Goal: Task Accomplishment & Management: Use online tool/utility

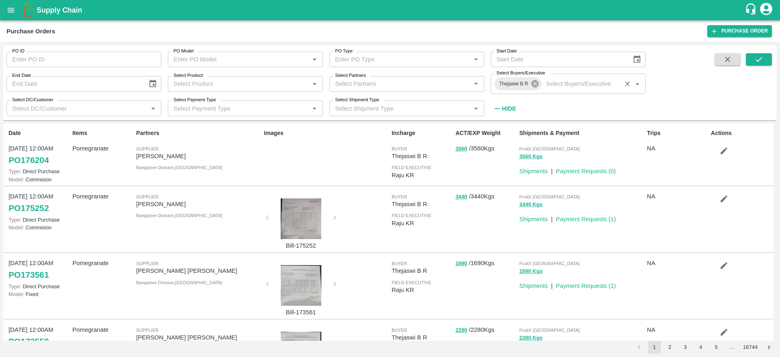
click at [532, 86] on icon at bounding box center [535, 83] width 9 height 9
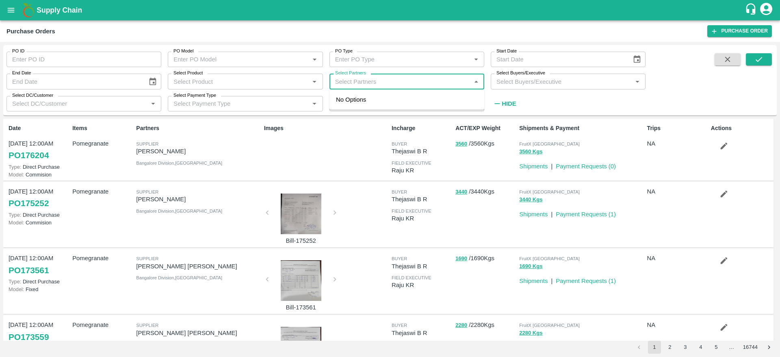
click at [366, 84] on input "Select Partners" at bounding box center [400, 81] width 136 height 11
type input "ssk fr"
click at [347, 101] on input "checkbox" at bounding box center [347, 104] width 16 height 16
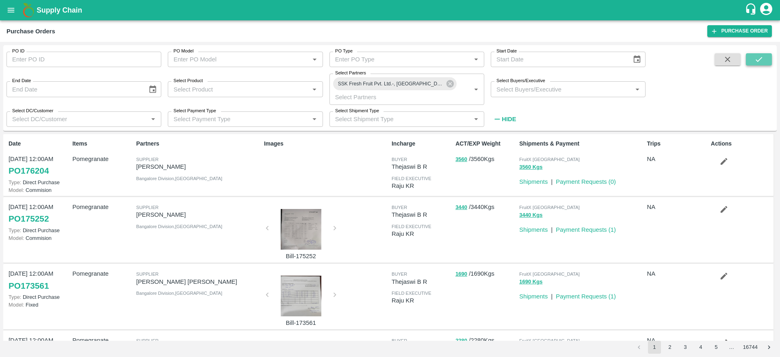
click at [756, 60] on icon "submit" at bounding box center [759, 59] width 6 height 5
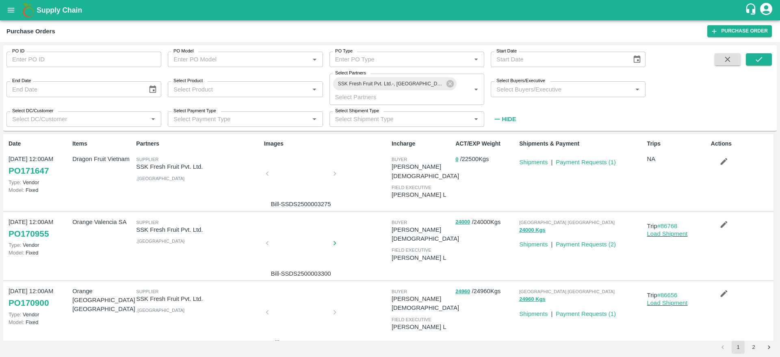
scroll to position [493, 0]
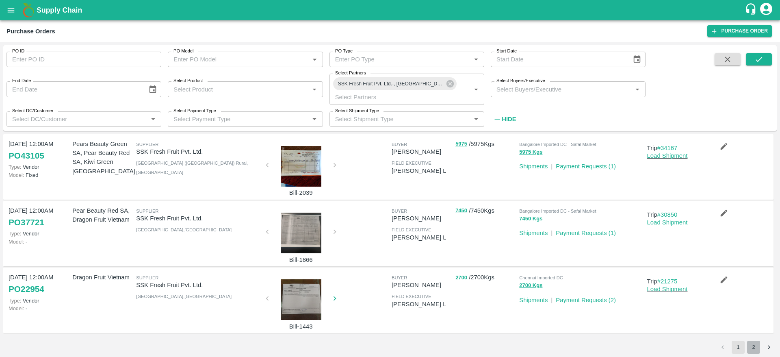
click at [753, 347] on button "2" at bounding box center [753, 346] width 13 height 13
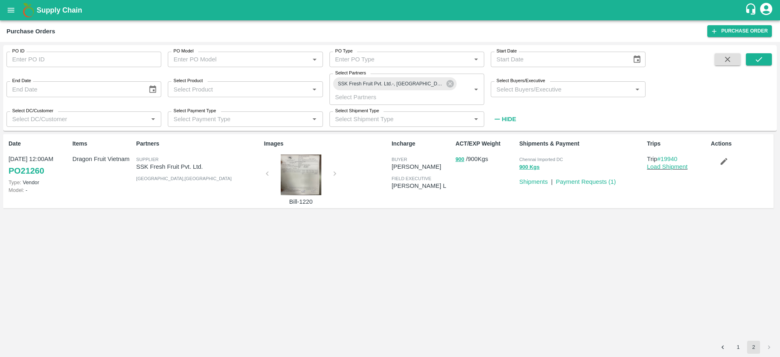
click at [292, 177] on div at bounding box center [301, 174] width 61 height 41
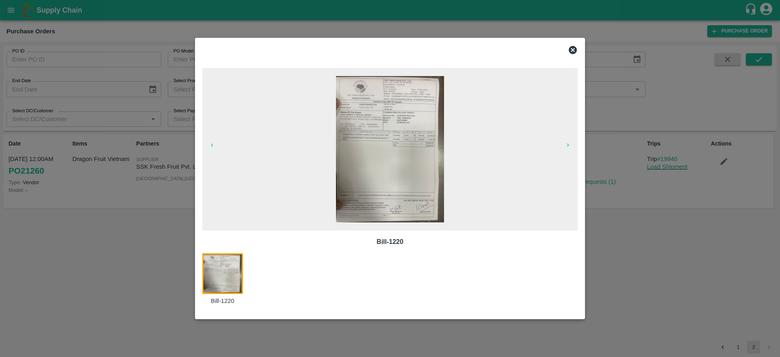
click at [416, 146] on img at bounding box center [390, 149] width 108 height 146
click at [574, 51] on icon at bounding box center [573, 50] width 10 height 10
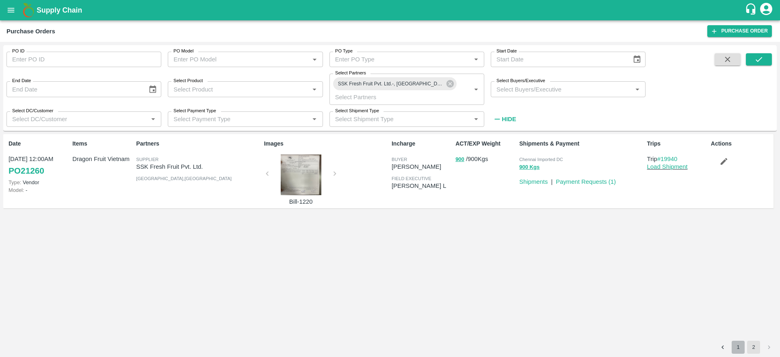
click at [734, 348] on button "1" at bounding box center [738, 346] width 13 height 13
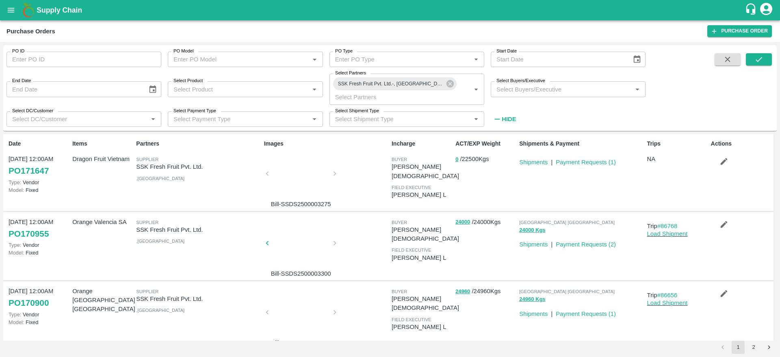
click at [295, 171] on div at bounding box center [301, 175] width 61 height 43
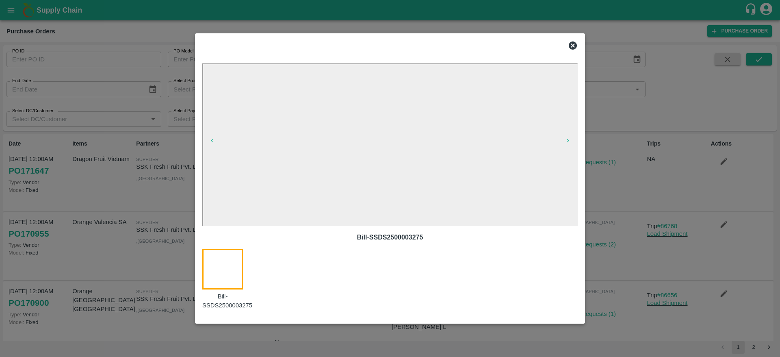
click at [570, 43] on icon at bounding box center [573, 45] width 8 height 8
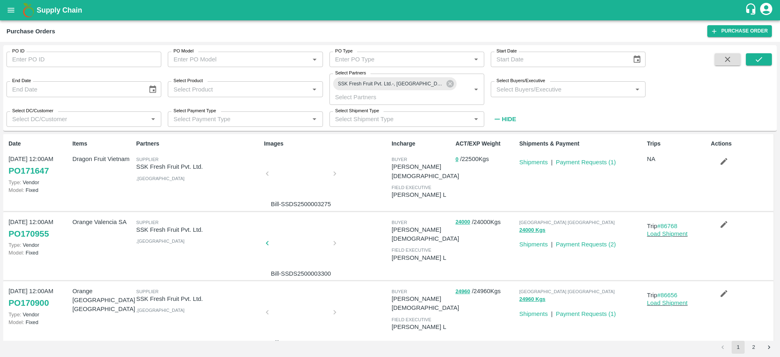
click at [295, 229] on div at bounding box center [301, 245] width 61 height 43
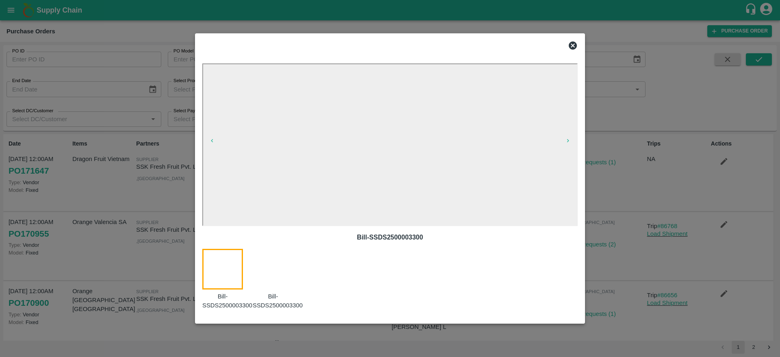
click at [574, 42] on icon at bounding box center [573, 45] width 8 height 8
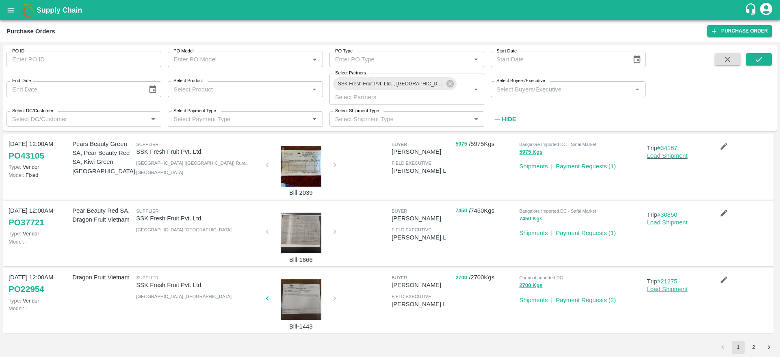
scroll to position [0, 0]
